Goal: Task Accomplishment & Management: Manage account settings

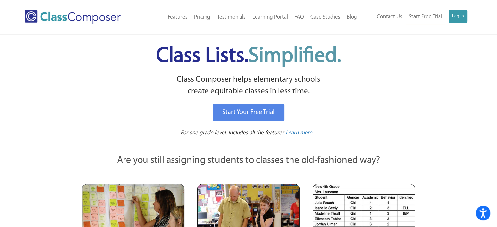
click at [2, 13] on div "Menu Home Old Features Pricing Testimonials Learning Portal FAQ Case Studies Bl…" at bounding box center [248, 17] width 497 height 34
click at [464, 15] on link "Log In" at bounding box center [458, 16] width 19 height 13
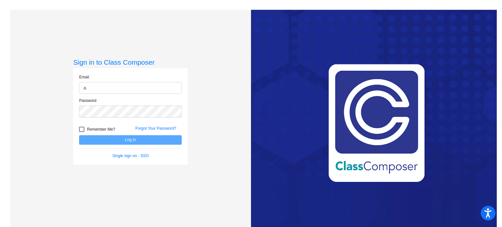
type input "amanes@w-usd.org"
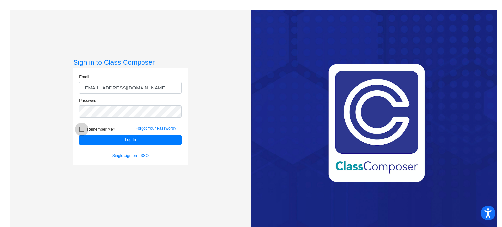
click at [79, 129] on div at bounding box center [81, 129] width 5 height 5
click at [81, 132] on input "Remember Me?" at bounding box center [81, 132] width 0 height 0
checkbox input "true"
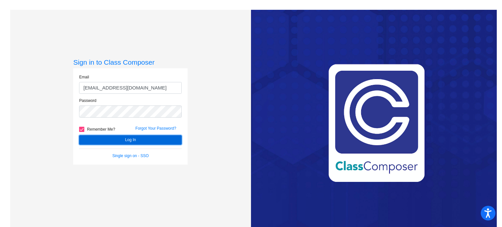
click at [97, 140] on button "Log In" at bounding box center [130, 139] width 103 height 9
click at [127, 140] on button "Log In" at bounding box center [130, 139] width 103 height 9
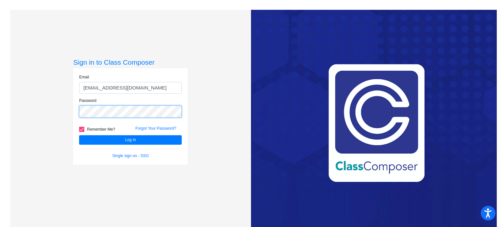
click at [79, 135] on button "Log In" at bounding box center [130, 139] width 103 height 9
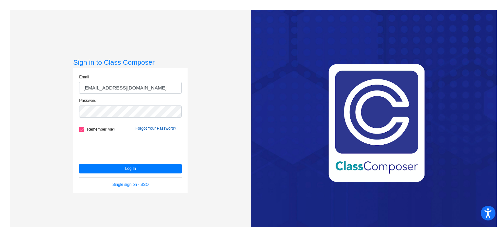
click at [140, 127] on link "Forgot Your Password?" at bounding box center [155, 128] width 41 height 5
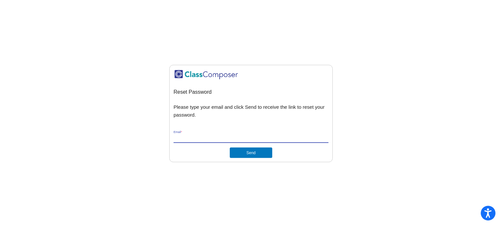
click at [206, 136] on input "Email *" at bounding box center [251, 138] width 155 height 6
type input "[EMAIL_ADDRESS][DOMAIN_NAME]"
click at [234, 154] on button "Send" at bounding box center [251, 153] width 42 height 10
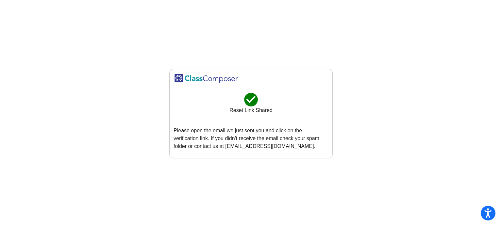
click at [2, 47] on mat-sidenav-content "check_circle Reset Link Shared Please open the email we just sent you and click…" at bounding box center [251, 113] width 502 height 227
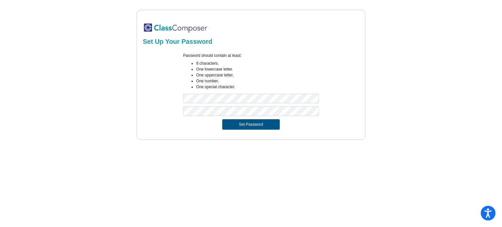
click at [240, 123] on button "Set Password" at bounding box center [251, 124] width 58 height 10
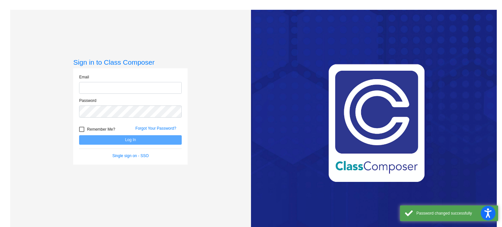
click at [162, 89] on input "email" at bounding box center [130, 88] width 103 height 12
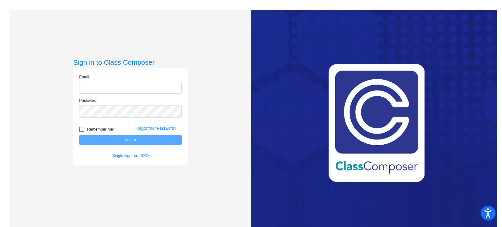
type input "[EMAIL_ADDRESS][DOMAIN_NAME]"
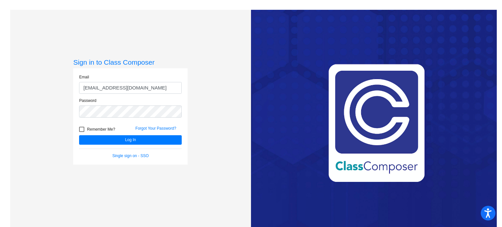
click at [81, 129] on div at bounding box center [81, 129] width 5 height 5
click at [81, 132] on input "Remember Me?" at bounding box center [81, 132] width 0 height 0
checkbox input "true"
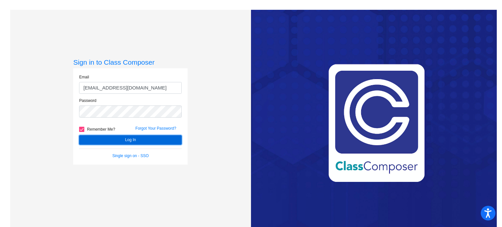
click at [101, 139] on button "Log In" at bounding box center [130, 139] width 103 height 9
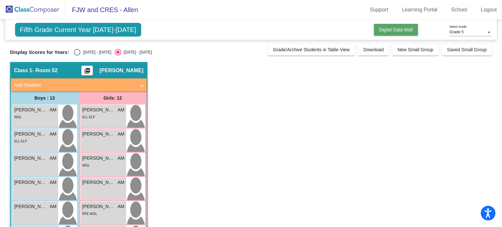
click at [390, 26] on button "Digital Data Wall" at bounding box center [396, 30] width 44 height 12
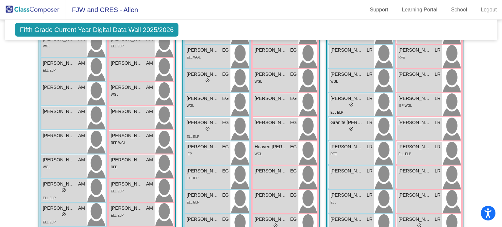
scroll to position [163, 0]
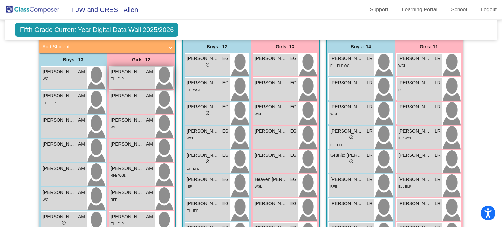
click at [122, 71] on span "[PERSON_NAME]" at bounding box center [127, 71] width 33 height 7
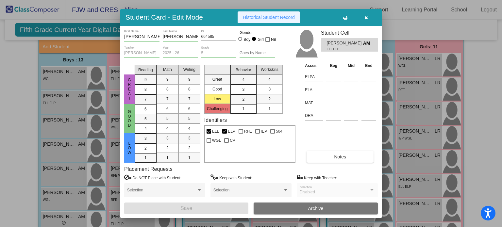
click at [283, 20] on span "Historical Student Record" at bounding box center [269, 17] width 52 height 5
click at [278, 19] on span "Historical Student Record" at bounding box center [269, 17] width 52 height 5
click at [365, 17] on icon "button" at bounding box center [366, 17] width 4 height 5
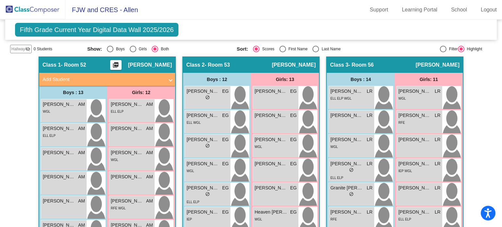
scroll to position [0, 0]
